Goal: Task Accomplishment & Management: Use online tool/utility

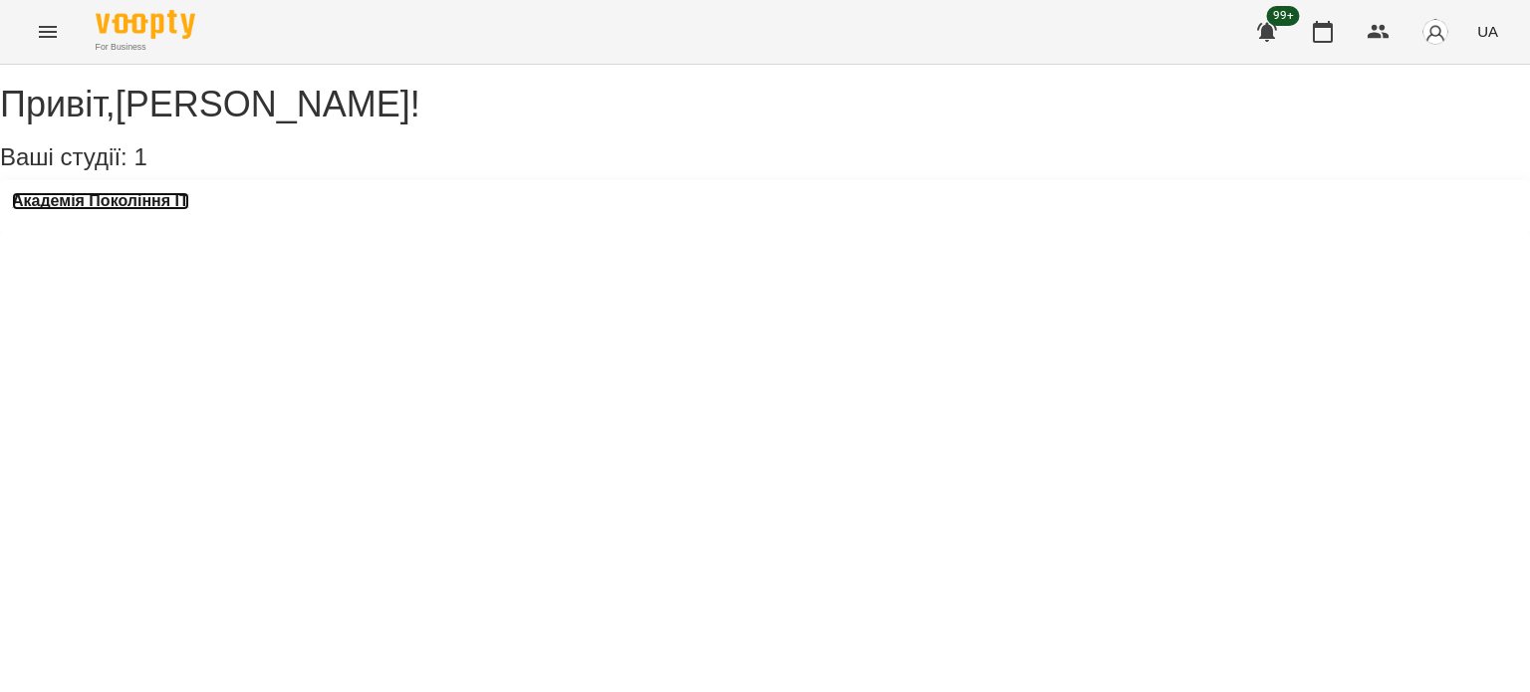
click at [145, 210] on h3 "Академія Покоління ІТ" at bounding box center [100, 201] width 177 height 18
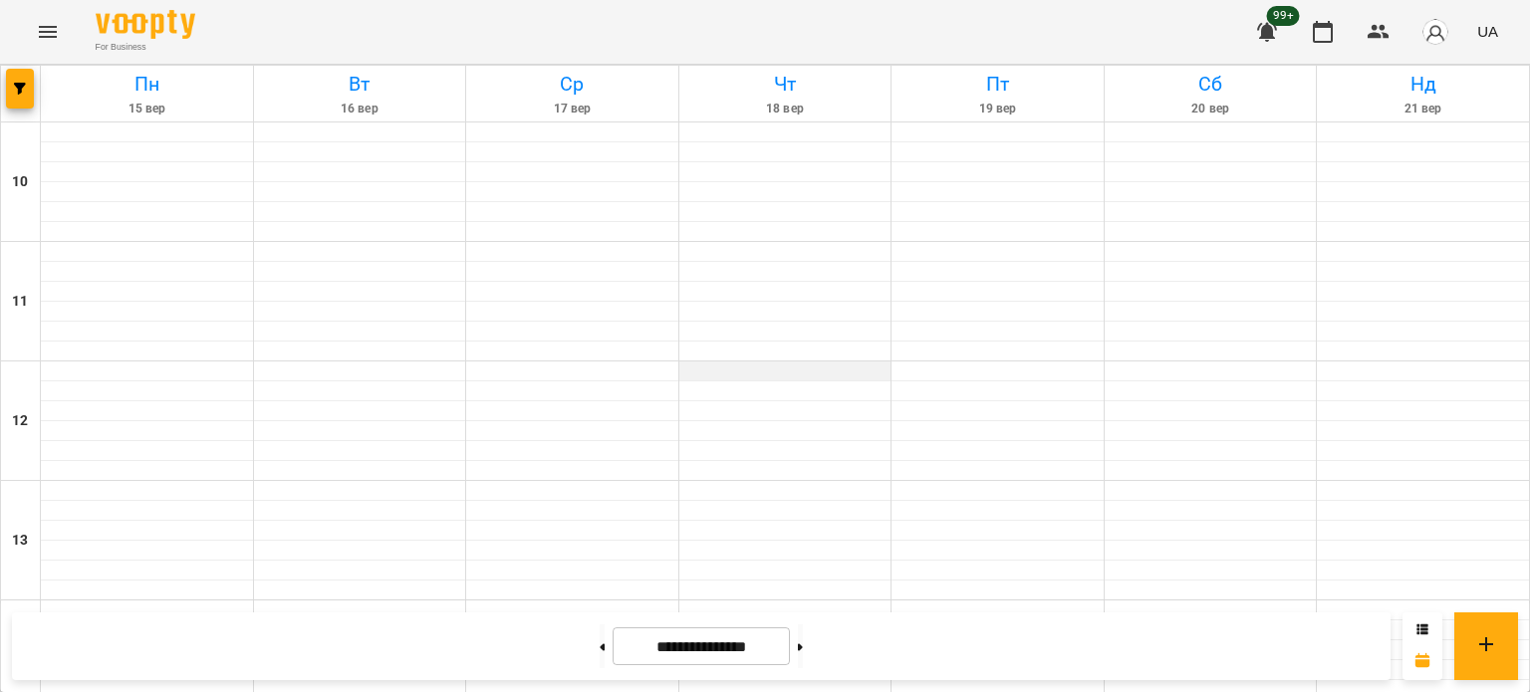
scroll to position [1073, 0]
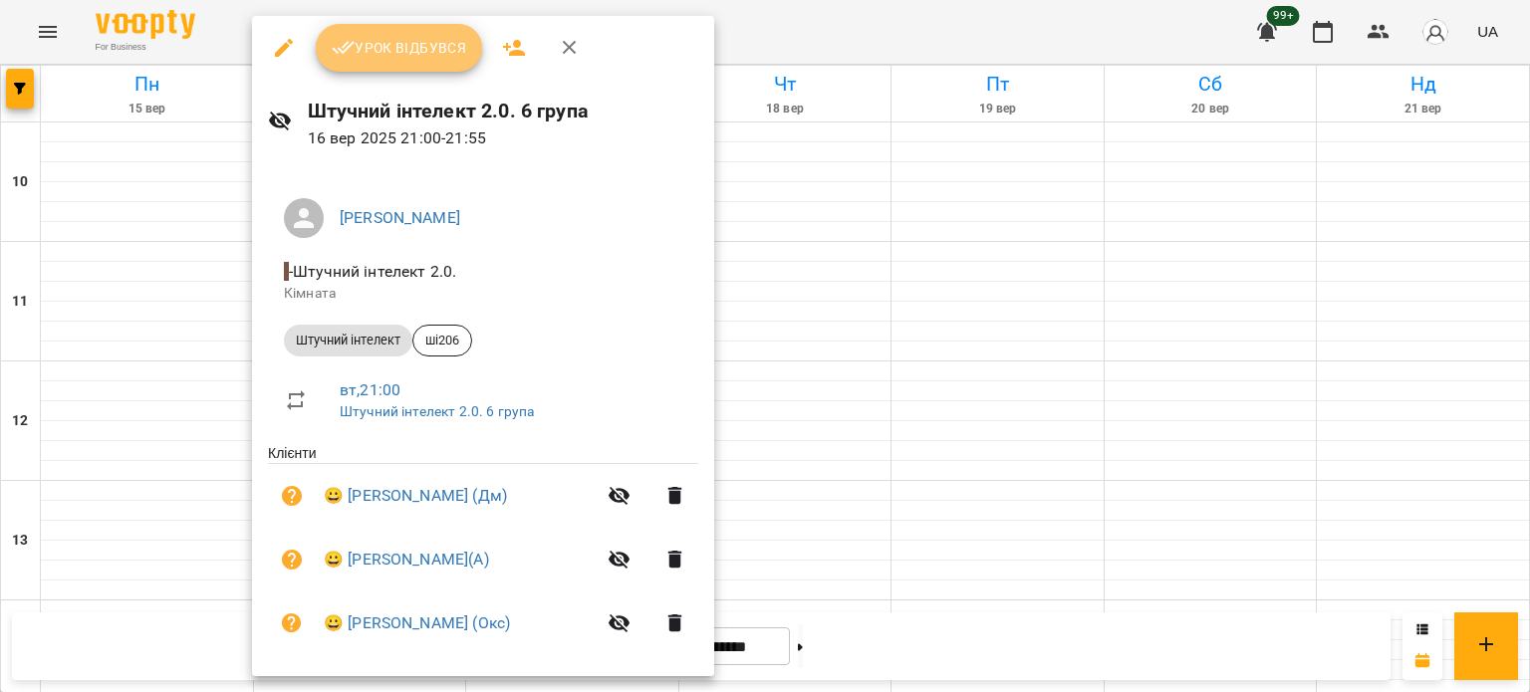
click at [414, 52] on span "Урок відбувся" at bounding box center [399, 48] width 135 height 24
